Goal: Transaction & Acquisition: Purchase product/service

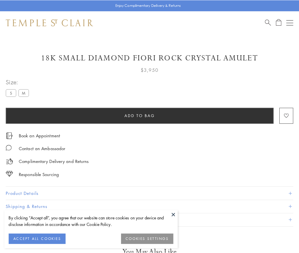
scroll to position [3, 0]
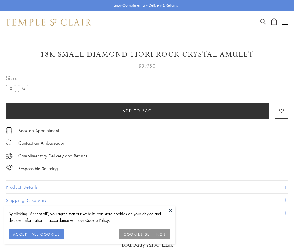
click at [137, 111] on span "Add to bag" at bounding box center [138, 111] width 30 height 6
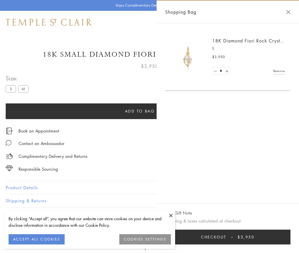
click at [228, 237] on button "Checkout $3,950" at bounding box center [227, 236] width 125 height 15
